Goal: Task Accomplishment & Management: Complete application form

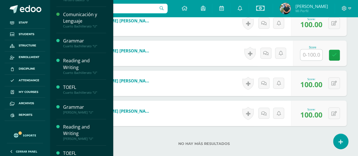
scroll to position [298, 0]
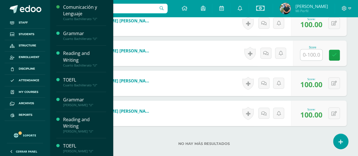
click at [84, 151] on div "[PERSON_NAME] "U"" at bounding box center [84, 151] width 43 height 4
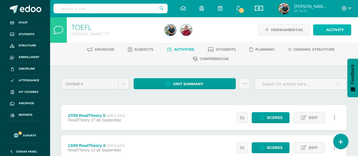
click at [339, 27] on span "Activity" at bounding box center [335, 30] width 18 height 10
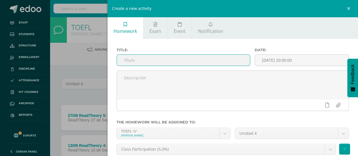
click at [205, 57] on input "text" at bounding box center [183, 60] width 133 height 11
type input "10 sep Integrated Writing Task (Template 1)"
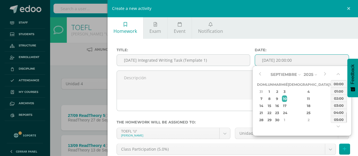
click at [299, 61] on input "[DATE] 20:00:00" at bounding box center [302, 60] width 94 height 11
click at [287, 99] on div "10" at bounding box center [284, 98] width 5 height 7
type input "2025-09-10 20:00"
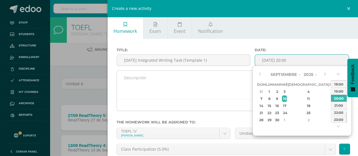
click at [207, 80] on textarea at bounding box center [233, 85] width 232 height 28
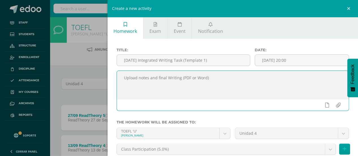
click at [148, 78] on textarea "Upload notes and final Writing (PDF or Word)" at bounding box center [233, 85] width 232 height 28
type textarea "Upload notes (handwritten) and final Writing (PDF or Word)"
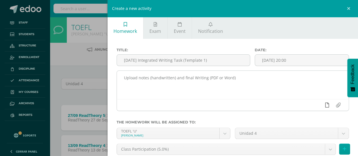
click at [325, 104] on icon at bounding box center [327, 104] width 4 height 5
click at [310, 104] on link at bounding box center [315, 105] width 11 height 11
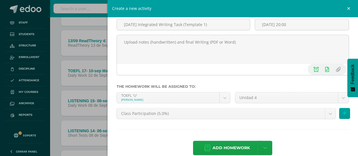
scroll to position [44, 0]
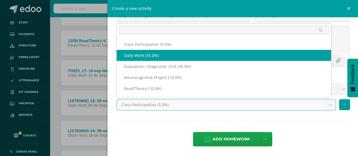
select select "202580"
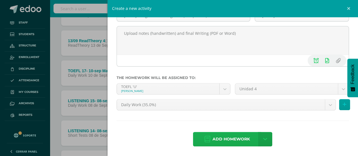
click at [247, 138] on link "Add homework" at bounding box center [227, 139] width 68 height 14
